Goal: Communication & Community: Share content

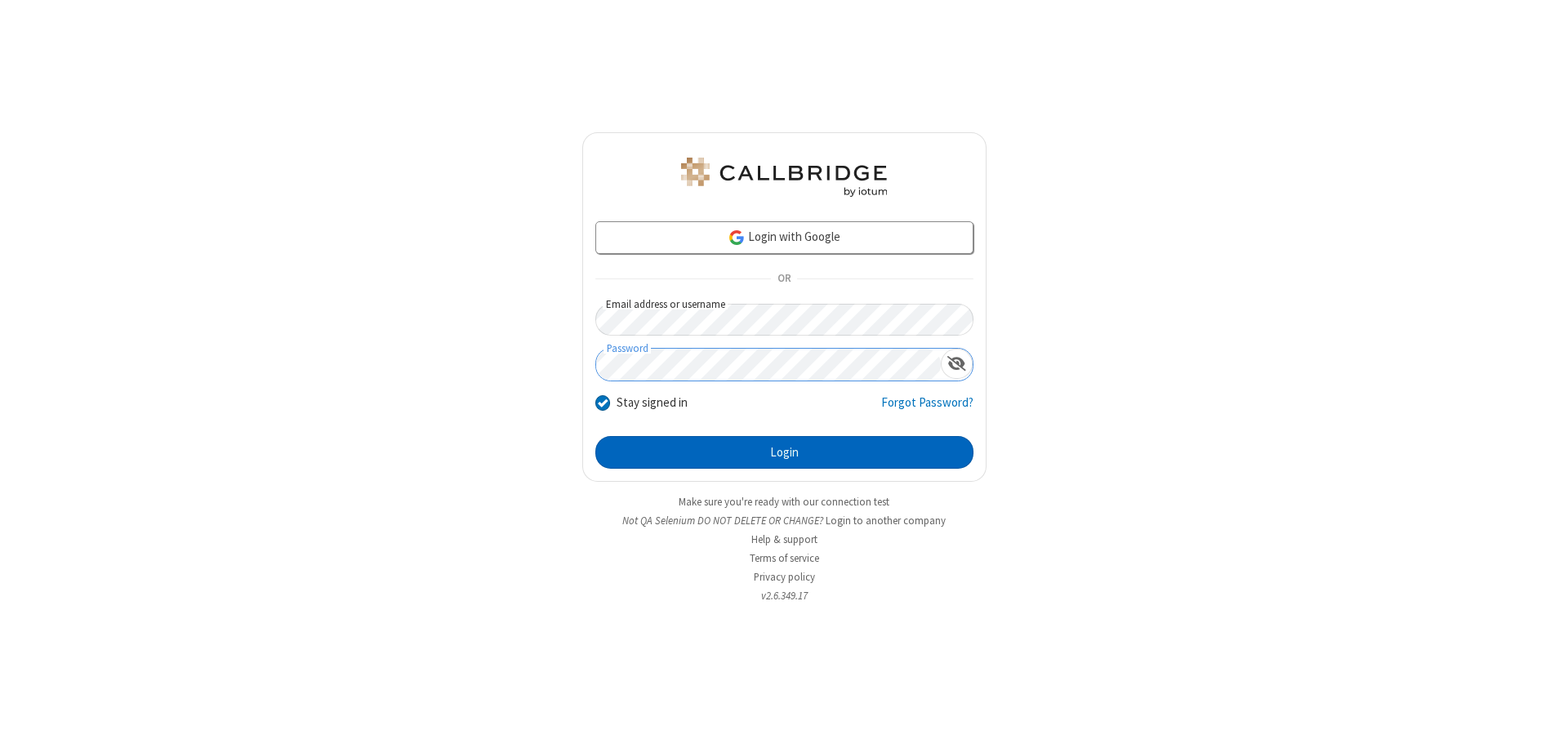
click at [784, 453] on button "Login" at bounding box center [784, 452] width 378 height 33
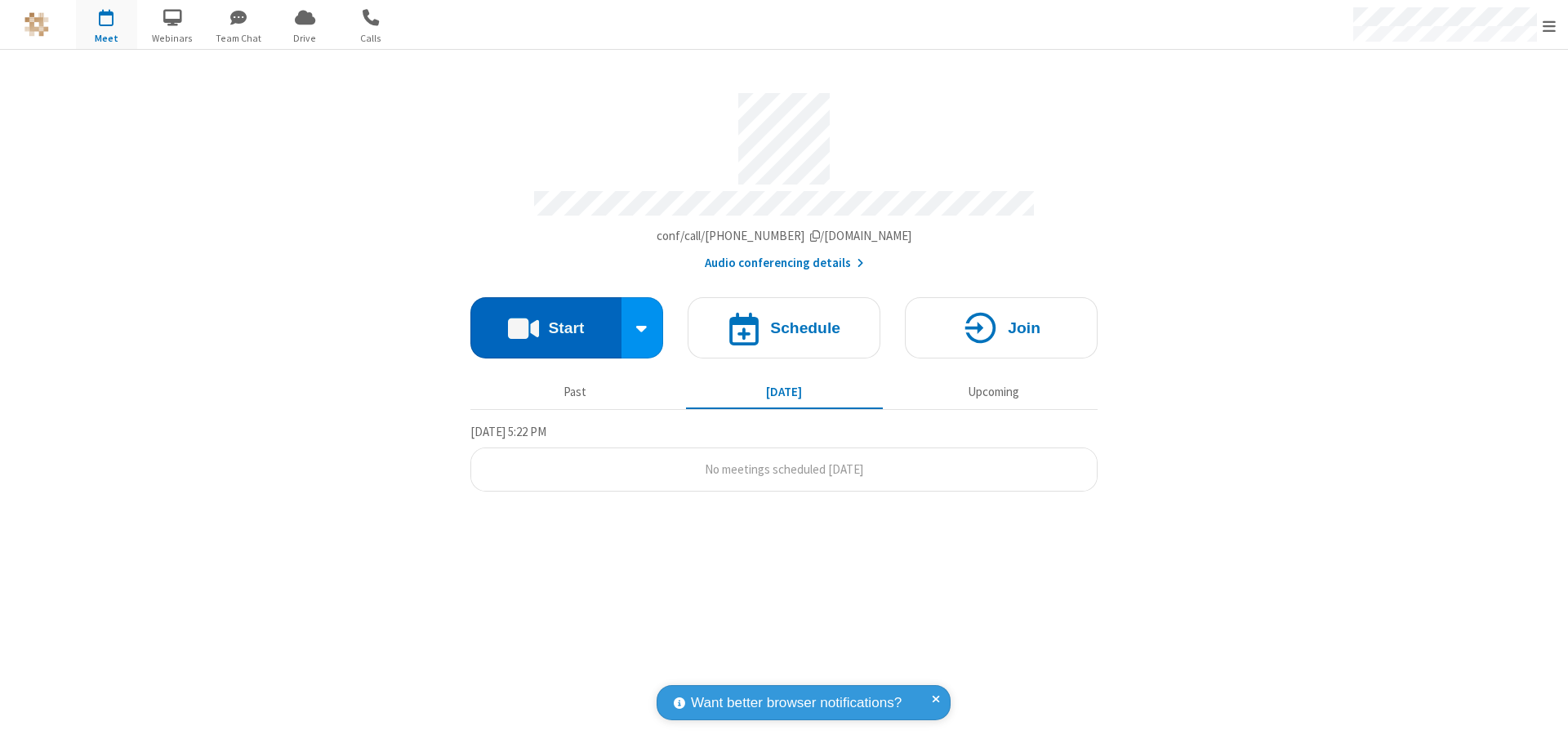
click at [546, 320] on button "Start" at bounding box center [546, 327] width 151 height 62
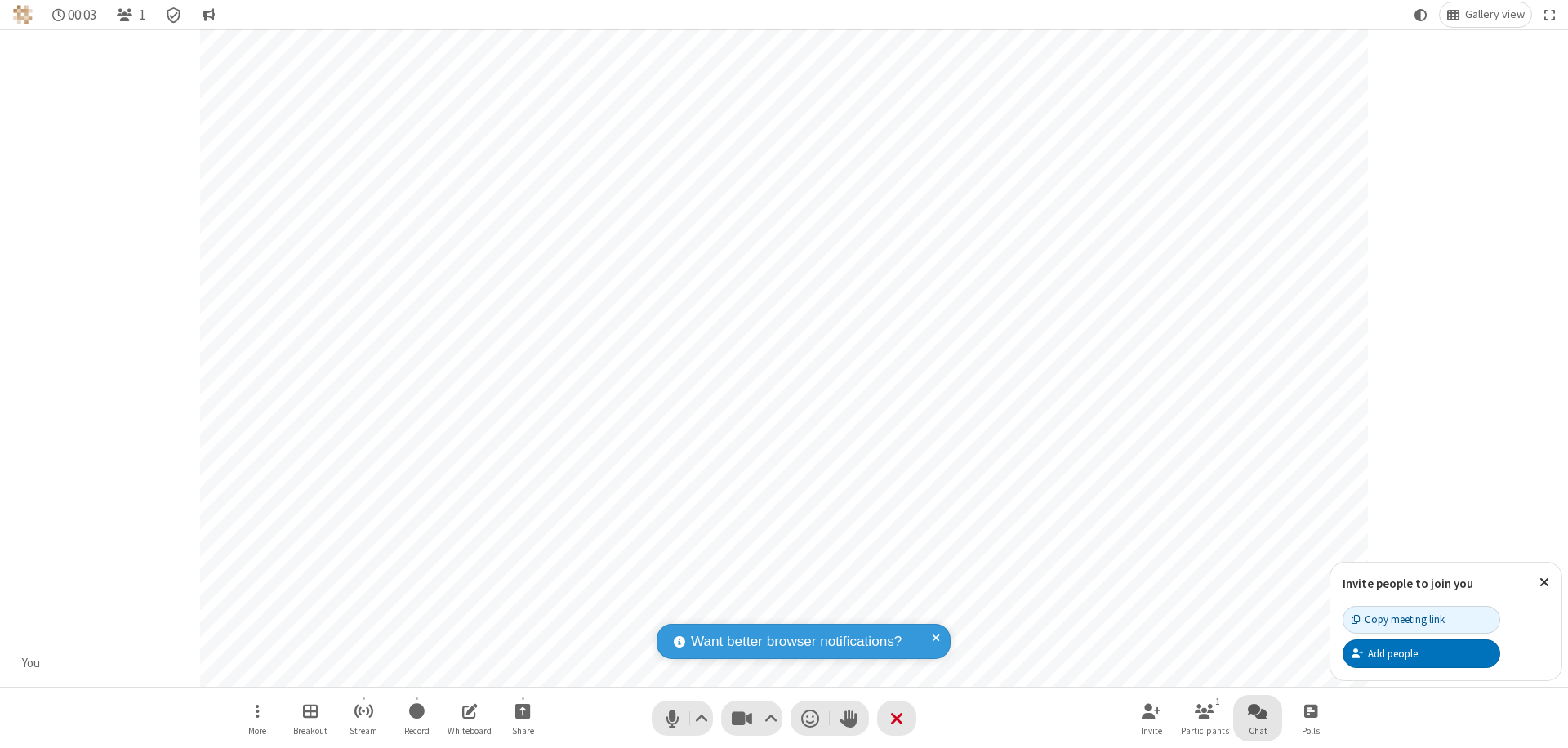
click at [1258, 711] on span "Open chat" at bounding box center [1258, 711] width 20 height 21
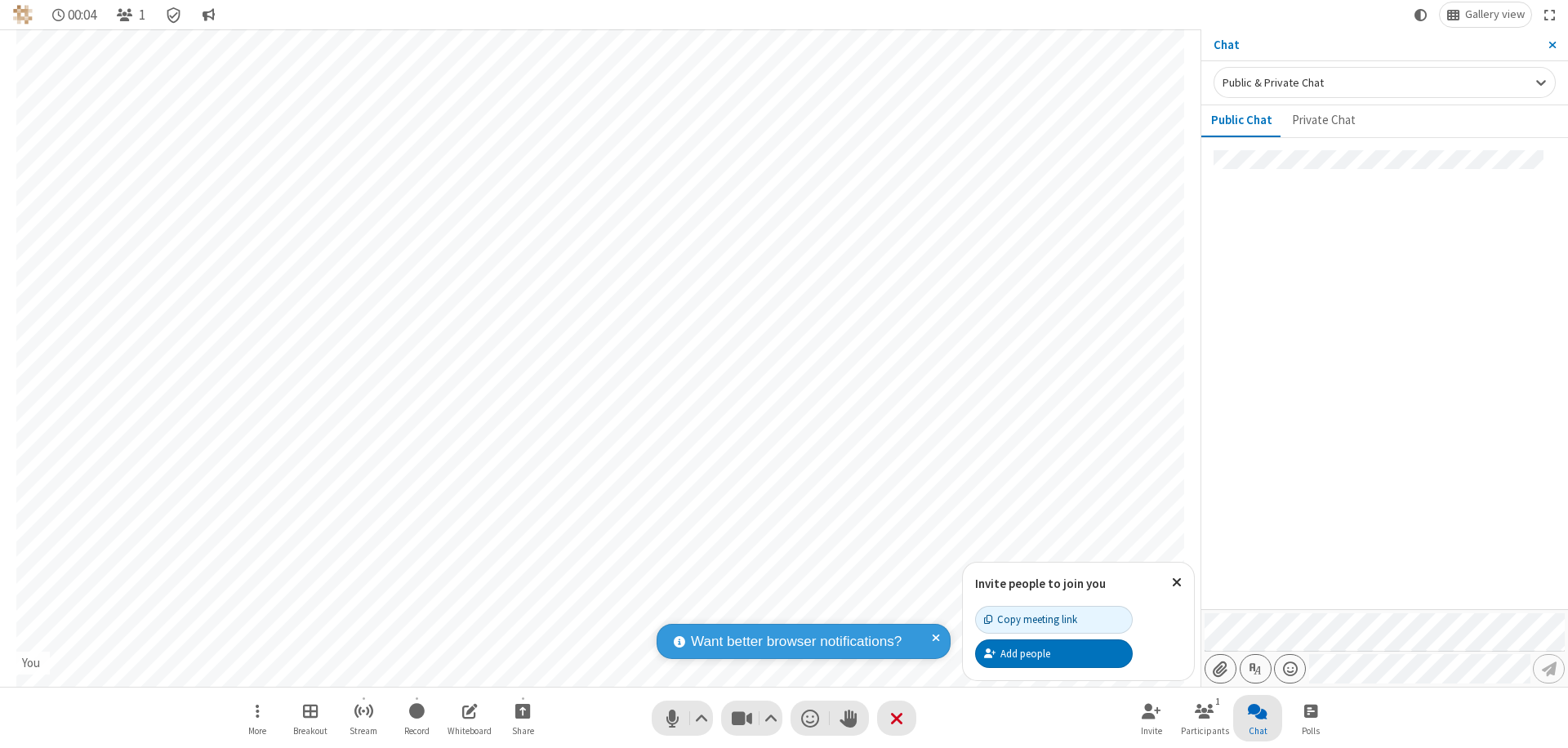
type input "C:\fakepath\doc_test.docx"
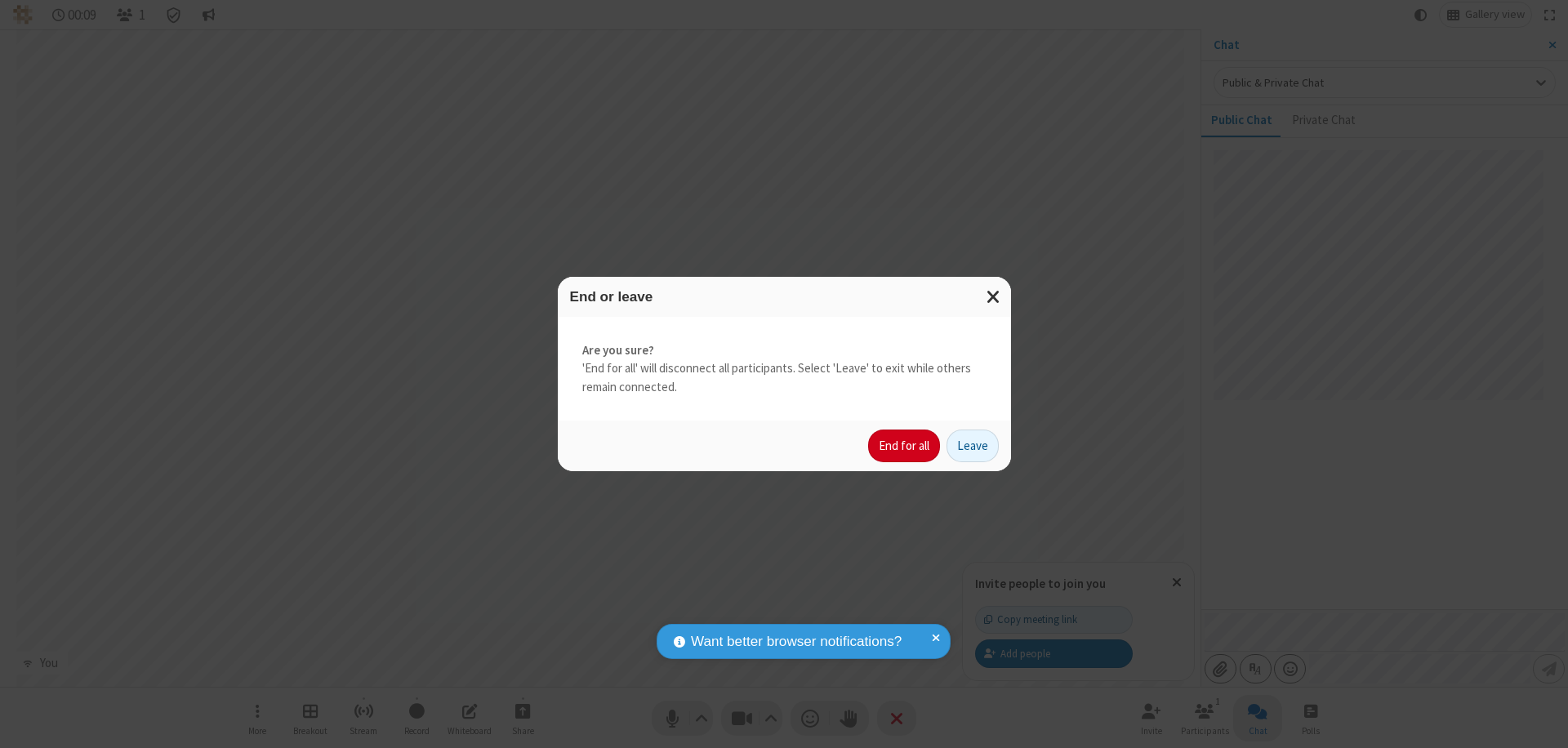
click at [905, 446] on button "End for all" at bounding box center [904, 446] width 72 height 33
